Goal: Navigation & Orientation: Find specific page/section

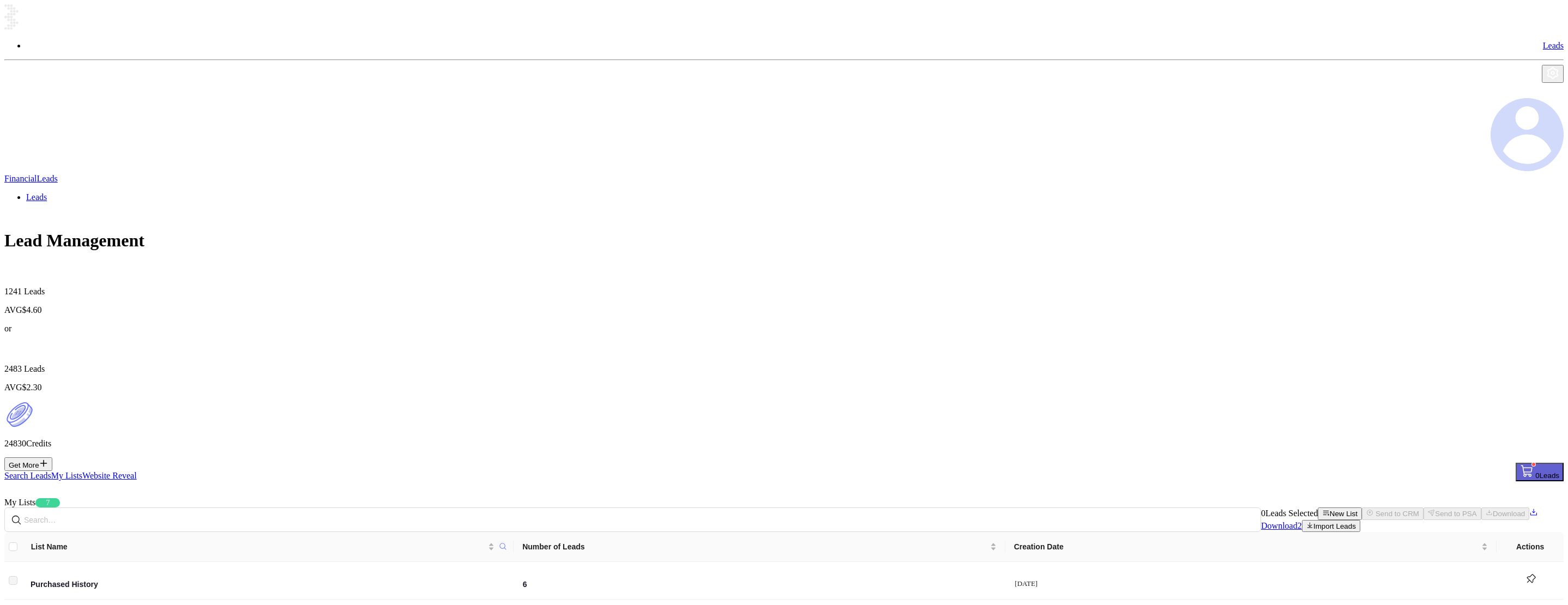
click at [137, 471] on link "Website Reveal" at bounding box center [110, 475] width 55 height 9
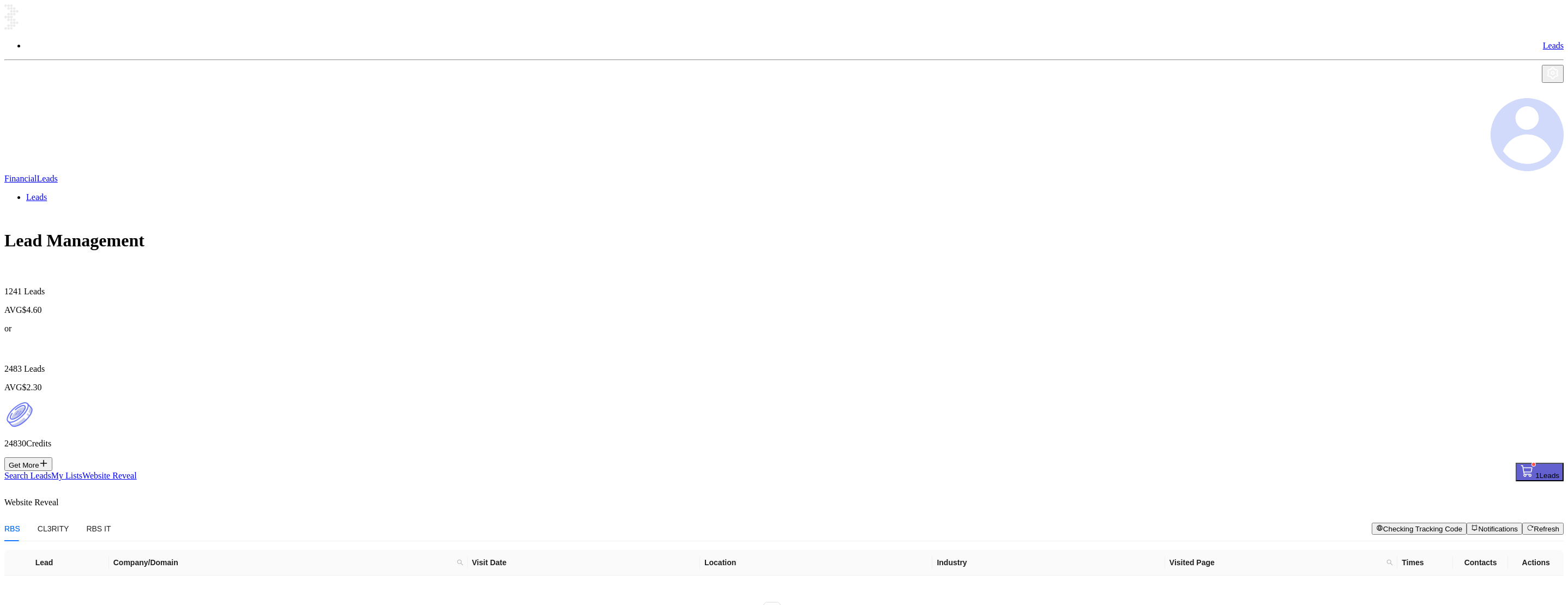
click at [127, 471] on div "Search Leads My Lists Website Reveal 1 Leads" at bounding box center [784, 475] width 1559 height 10
click at [82, 471] on link "My Lists" at bounding box center [67, 475] width 31 height 9
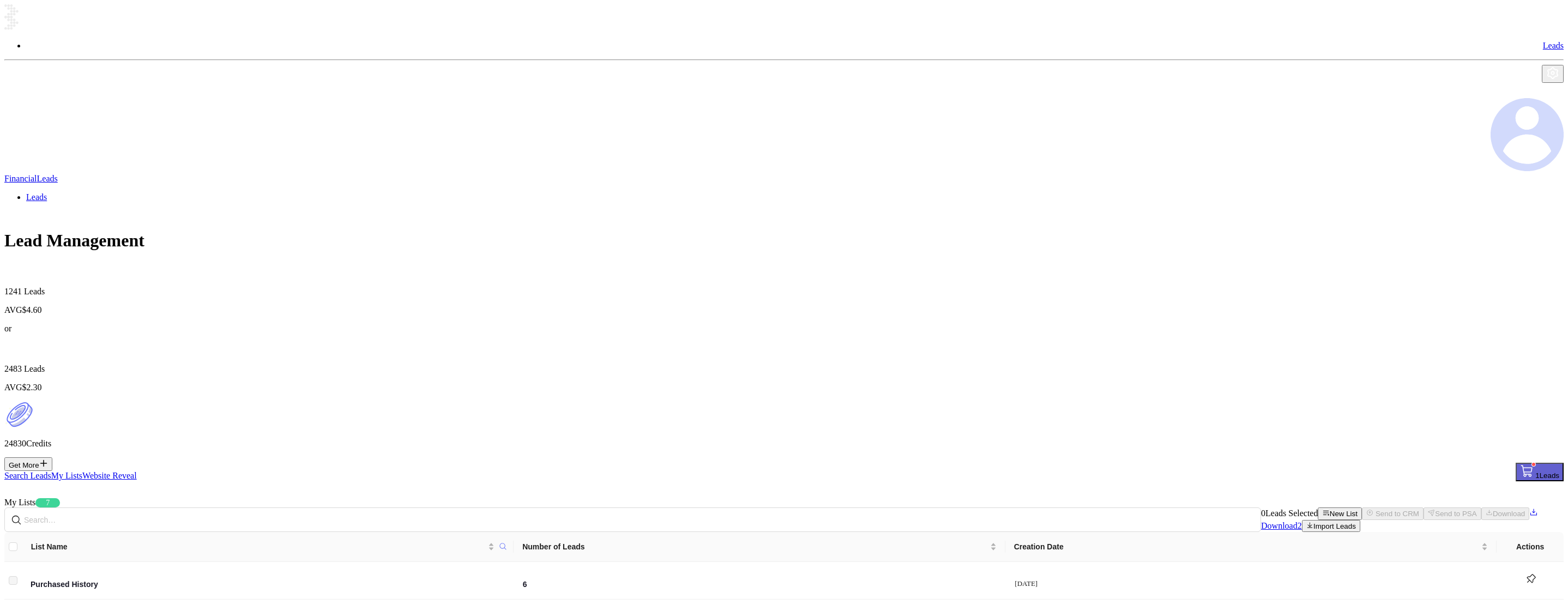
click at [51, 471] on link "Search Leads" at bounding box center [27, 475] width 47 height 9
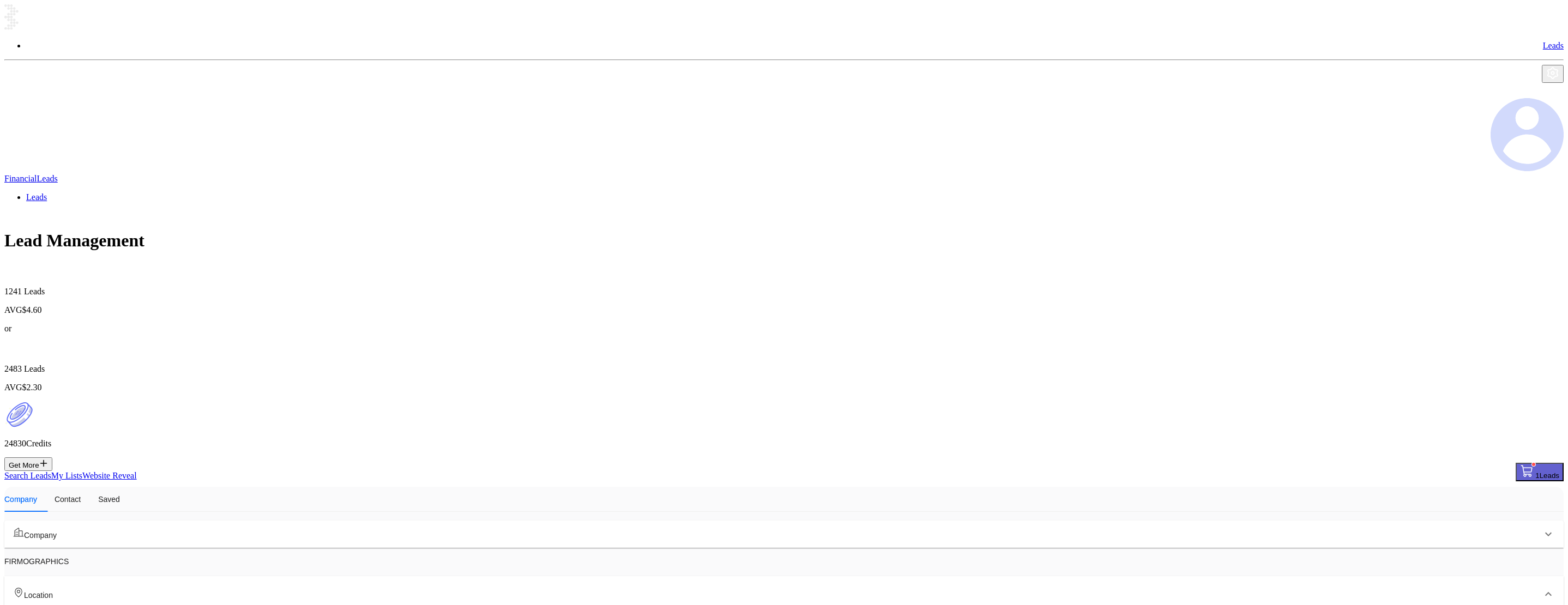
click at [1537, 98] on img at bounding box center [1527, 134] width 73 height 73
